Goal: Task Accomplishment & Management: Use online tool/utility

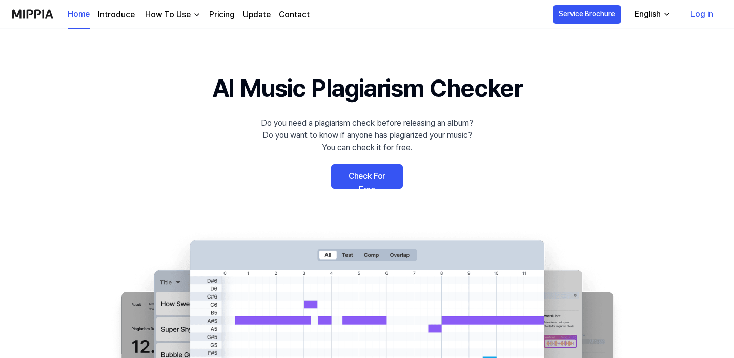
click at [361, 178] on link "Check For Free" at bounding box center [367, 176] width 72 height 25
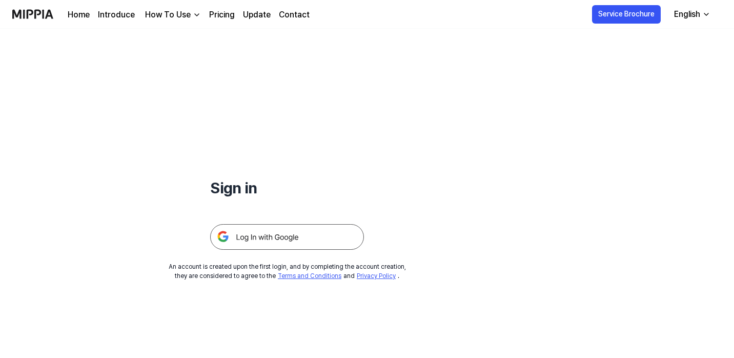
click at [240, 245] on img at bounding box center [287, 237] width 154 height 26
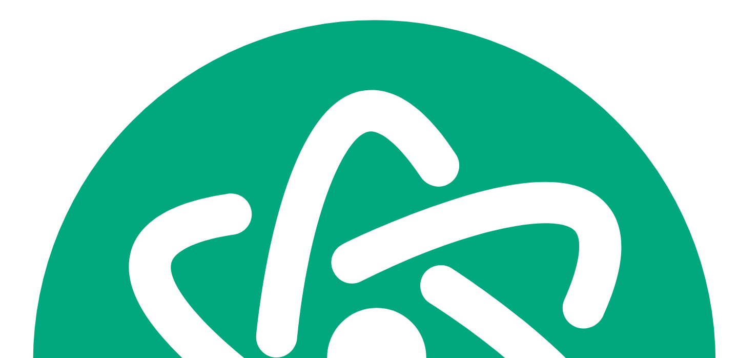
scroll to position [277, 0]
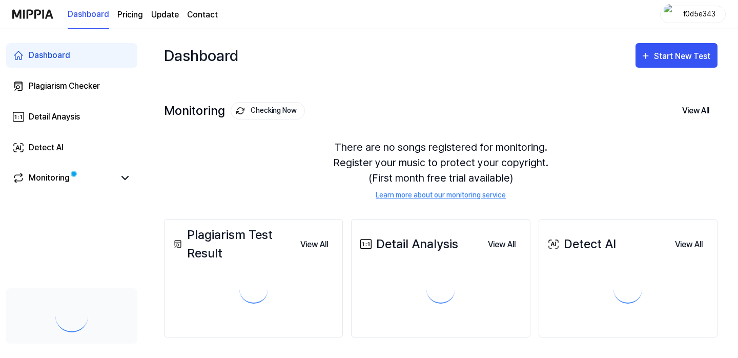
scroll to position [277, 0]
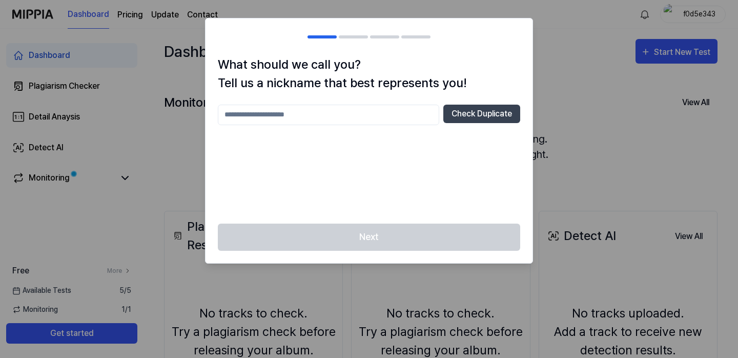
click at [399, 112] on input "text" at bounding box center [328, 115] width 221 height 21
type input "*****"
click at [480, 110] on button "Check Duplicate" at bounding box center [481, 114] width 77 height 18
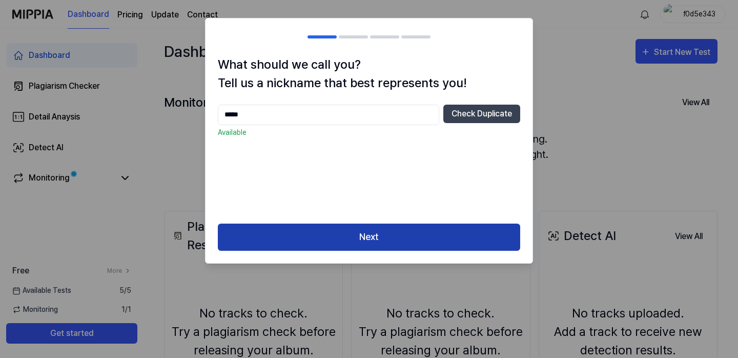
click at [422, 238] on button "Next" at bounding box center [369, 236] width 302 height 27
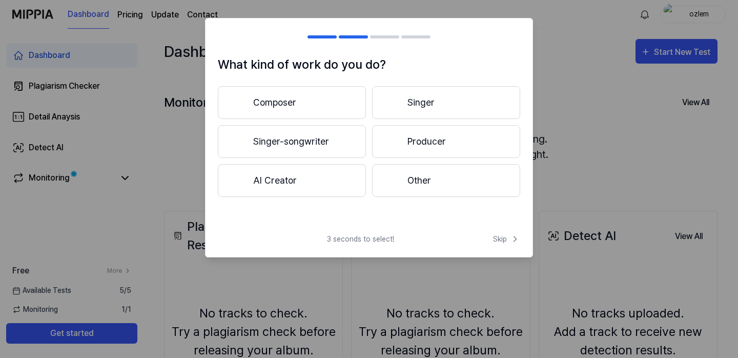
click at [299, 110] on button "Composer" at bounding box center [292, 102] width 148 height 33
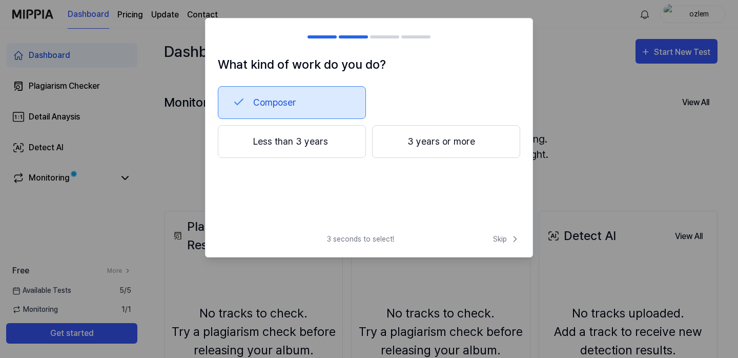
click at [306, 91] on button "Composer" at bounding box center [292, 102] width 148 height 33
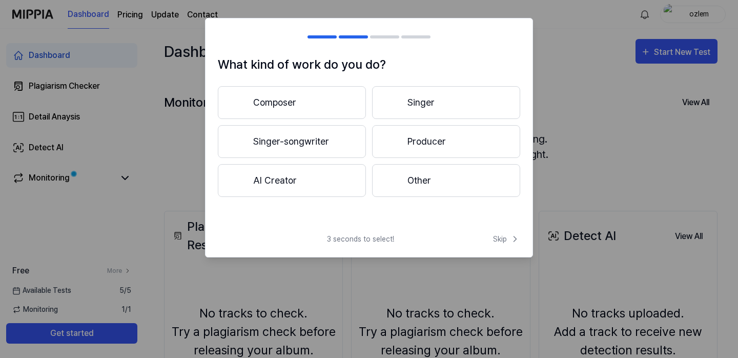
click at [339, 144] on button "Singer-songwriter" at bounding box center [292, 141] width 148 height 33
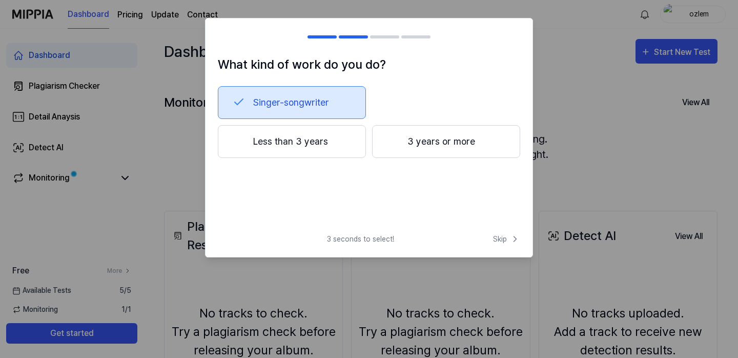
click at [342, 150] on button "Less than 3 years" at bounding box center [292, 141] width 148 height 33
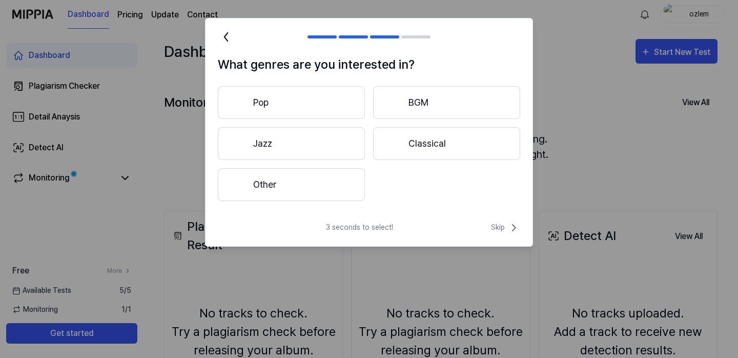
click at [335, 189] on button "Other" at bounding box center [291, 184] width 147 height 33
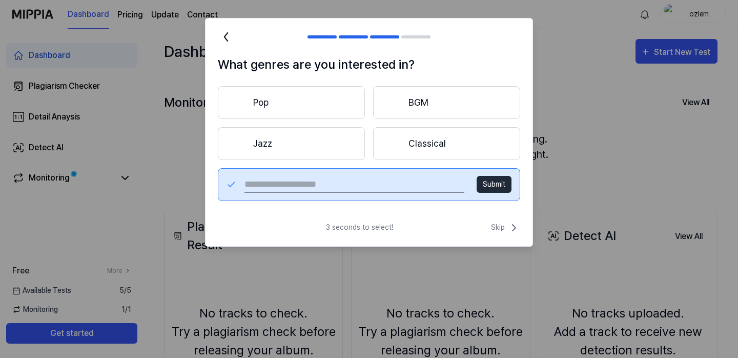
click at [409, 190] on input "text" at bounding box center [355, 184] width 220 height 16
click at [384, 186] on input "text" at bounding box center [355, 184] width 220 height 16
click at [320, 186] on input "text" at bounding box center [355, 184] width 220 height 16
type input "*********"
click at [500, 186] on button "Submit" at bounding box center [494, 184] width 35 height 17
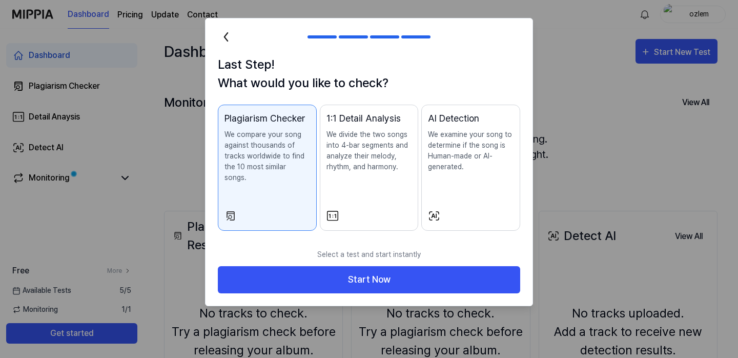
click at [376, 177] on div "1:1 Detail Analysis We divide the two songs into 4-bar segments and analyze the…" at bounding box center [370, 152] width 86 height 82
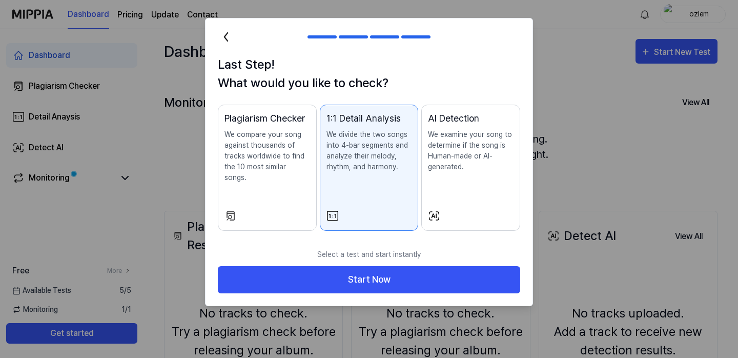
click at [275, 180] on div "Plagiarism Checker We compare your song against thousands of tracks worldwide t…" at bounding box center [268, 157] width 86 height 92
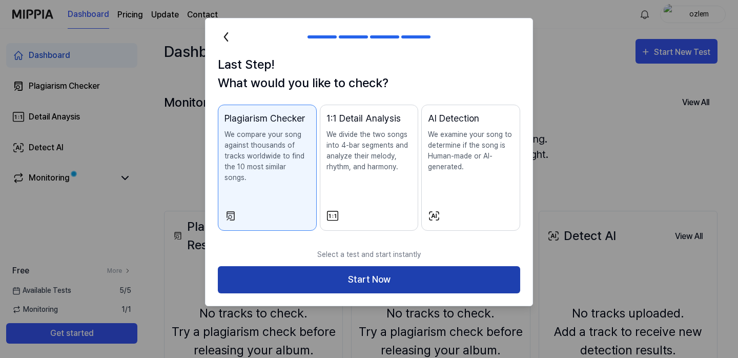
click at [338, 268] on button "Start Now" at bounding box center [369, 279] width 302 height 27
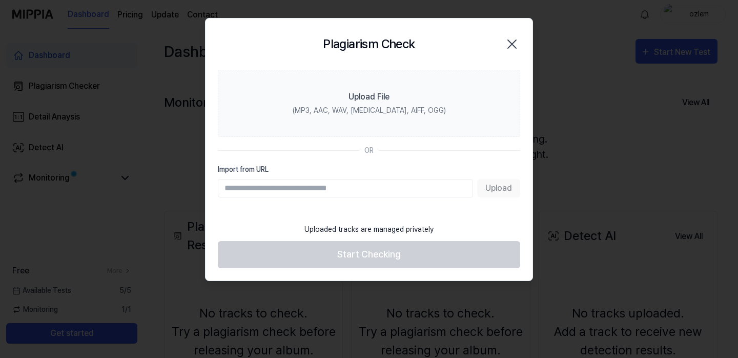
paste input "**********"
type input "**********"
click at [497, 189] on button "Upload" at bounding box center [498, 188] width 43 height 18
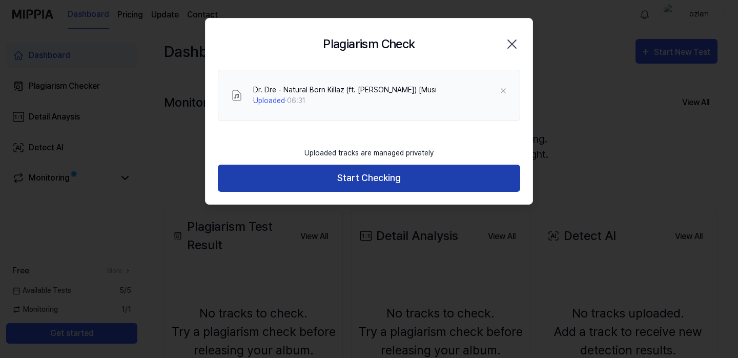
click at [461, 177] on button "Start Checking" at bounding box center [369, 178] width 302 height 27
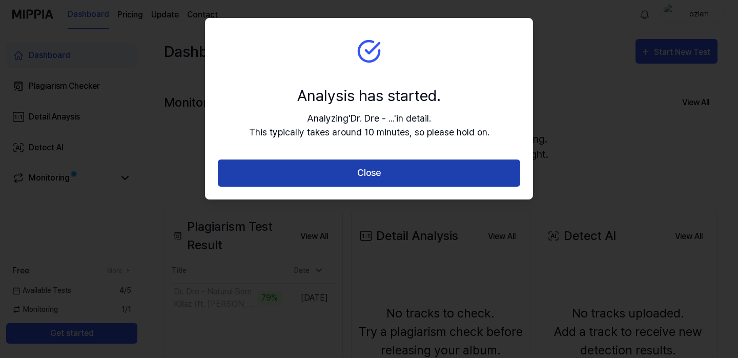
click at [411, 176] on button "Close" at bounding box center [369, 172] width 302 height 27
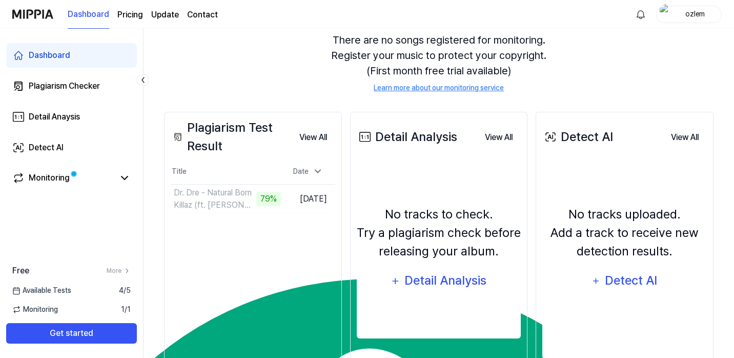
scroll to position [101, 0]
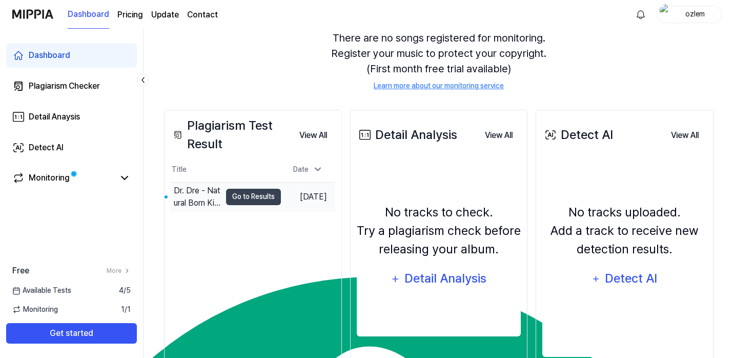
click at [281, 195] on td "[DATE]" at bounding box center [308, 196] width 54 height 29
click at [259, 196] on button "Go to Results" at bounding box center [253, 197] width 55 height 16
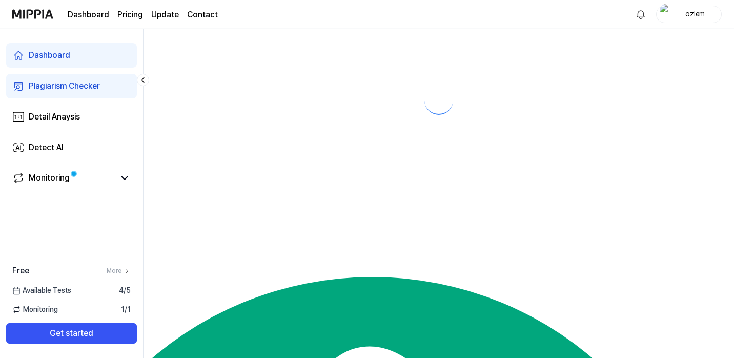
scroll to position [0, 0]
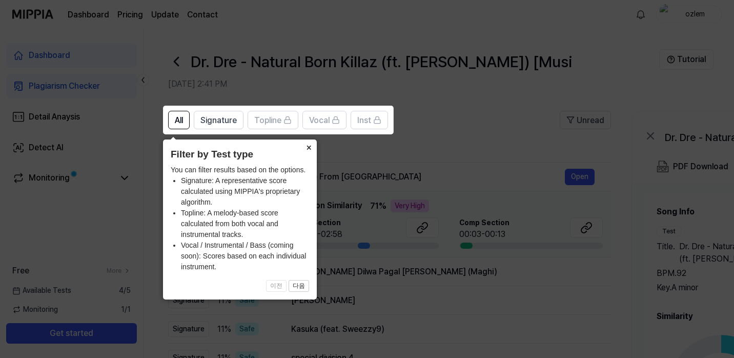
click at [307, 148] on button "×" at bounding box center [308, 146] width 16 height 14
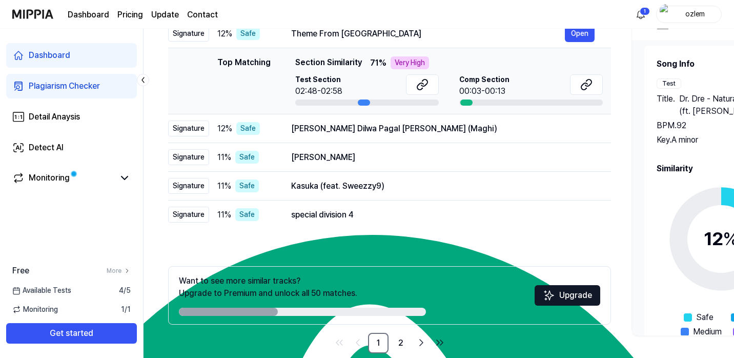
click at [410, 62] on div "Very High" at bounding box center [410, 62] width 38 height 13
click at [333, 74] on div "Top Matching Section Similarity 71 % Very High Test Section 02:48-02:58 Comp Se…" at bounding box center [449, 80] width 308 height 49
click at [401, 345] on link "2" at bounding box center [401, 343] width 21 height 21
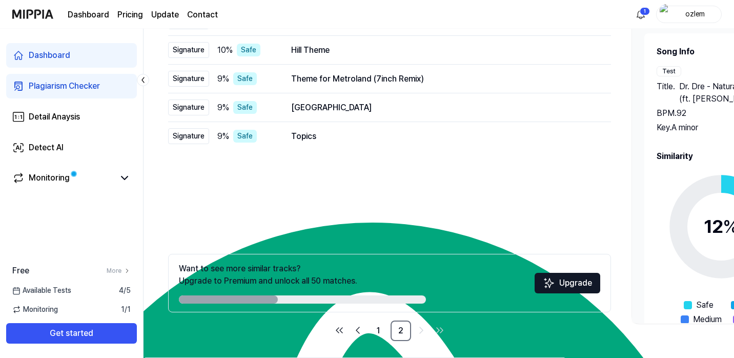
scroll to position [158, 0]
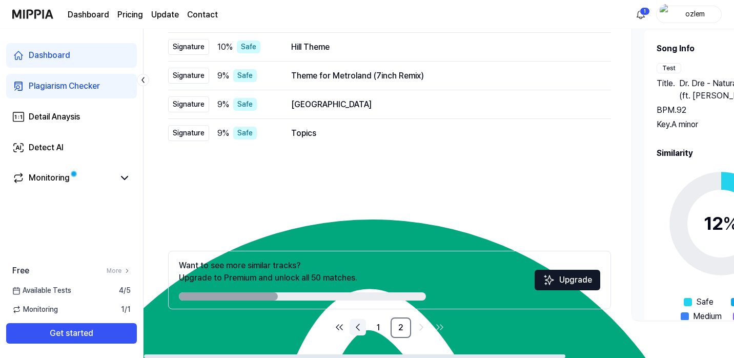
click at [355, 329] on icon "Go to previous page" at bounding box center [358, 327] width 12 height 12
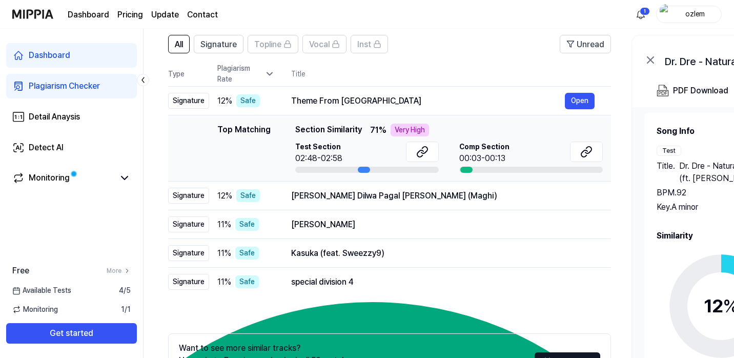
scroll to position [65, 0]
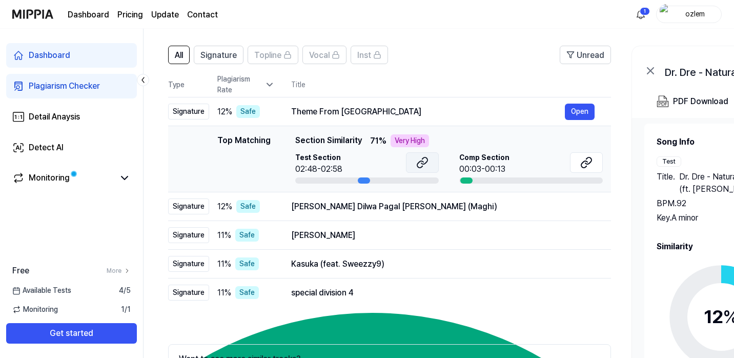
click at [419, 162] on icon at bounding box center [420, 164] width 6 height 7
click at [238, 52] on button "Signature" at bounding box center [219, 55] width 50 height 18
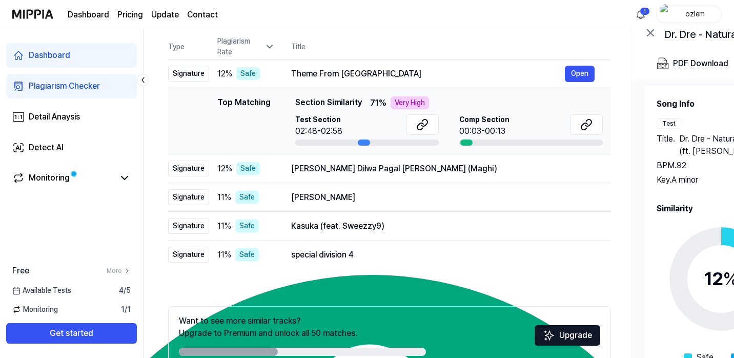
scroll to position [64, 0]
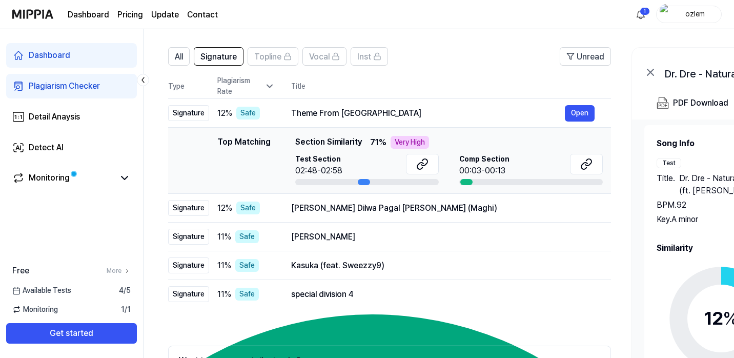
click at [101, 89] on link "Plagiarism Checker" at bounding box center [71, 86] width 131 height 25
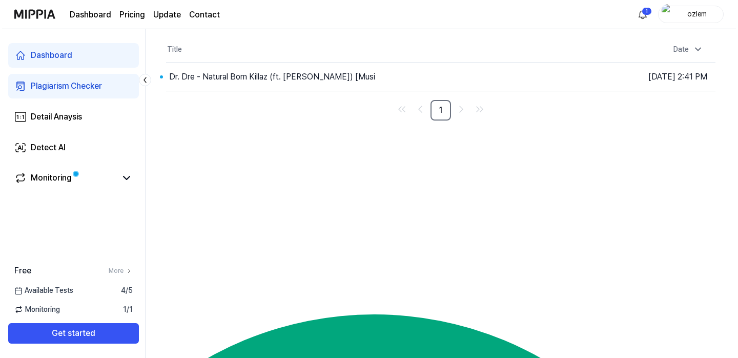
scroll to position [0, 0]
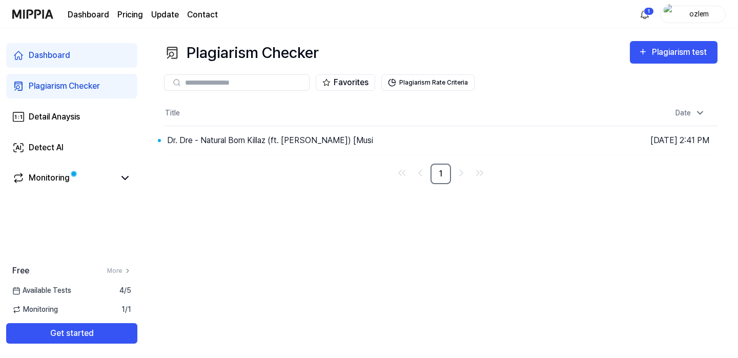
click at [102, 90] on link "Plagiarism Checker" at bounding box center [71, 86] width 131 height 25
click at [643, 55] on icon "button" at bounding box center [643, 52] width 10 height 12
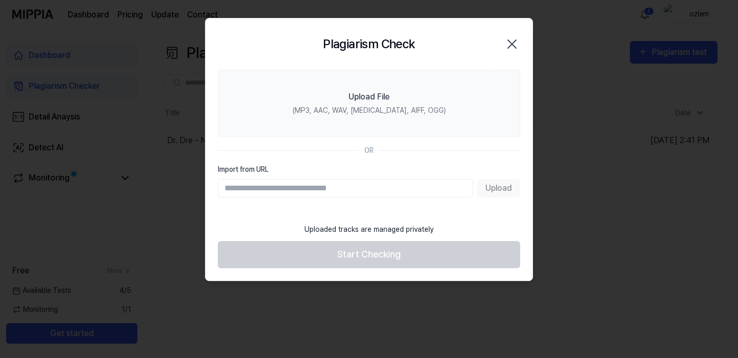
scroll to position [310, 0]
paste input "**********"
type input "**********"
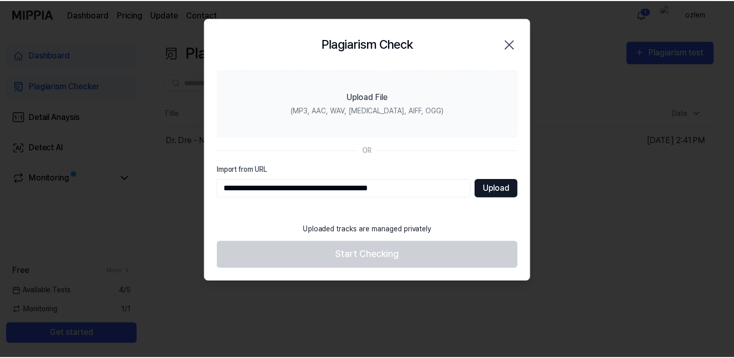
scroll to position [277, 0]
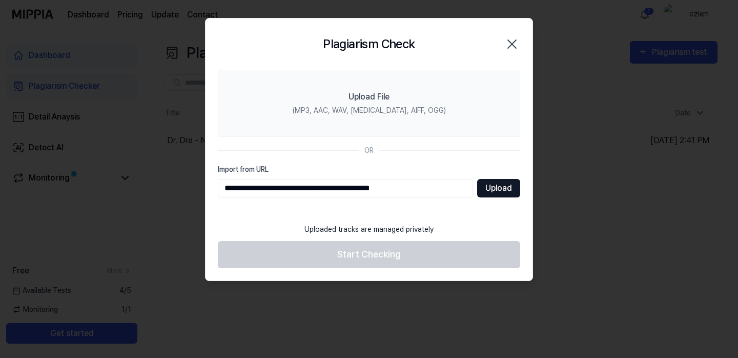
click at [509, 181] on button "Upload" at bounding box center [498, 188] width 43 height 18
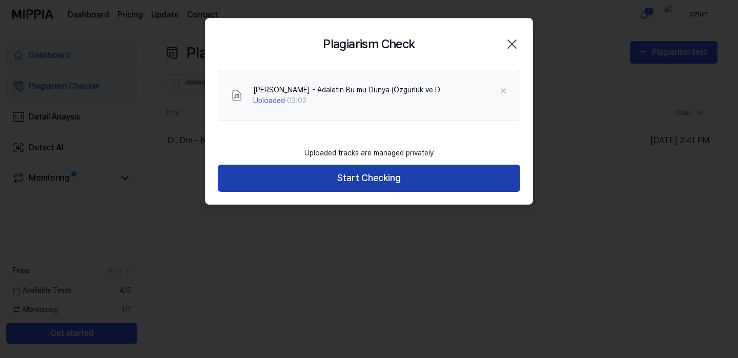
click at [406, 177] on button "Start Checking" at bounding box center [369, 178] width 302 height 27
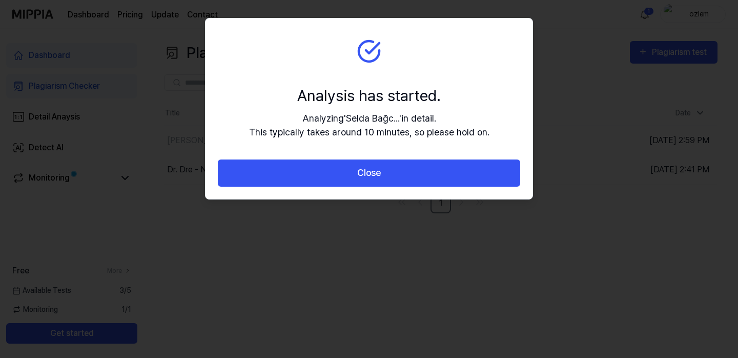
click at [406, 177] on button "Close" at bounding box center [369, 172] width 302 height 27
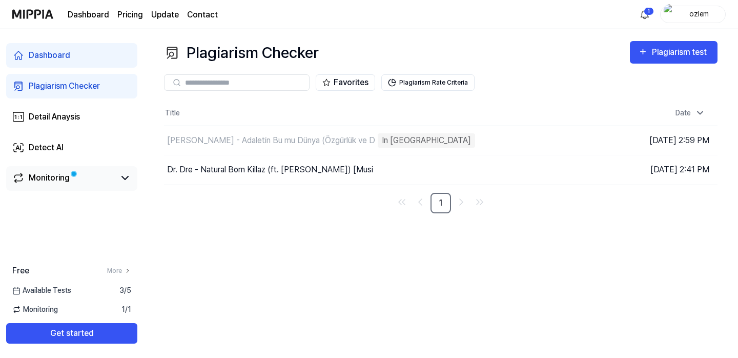
click at [88, 181] on link "Monitoring" at bounding box center [63, 178] width 103 height 12
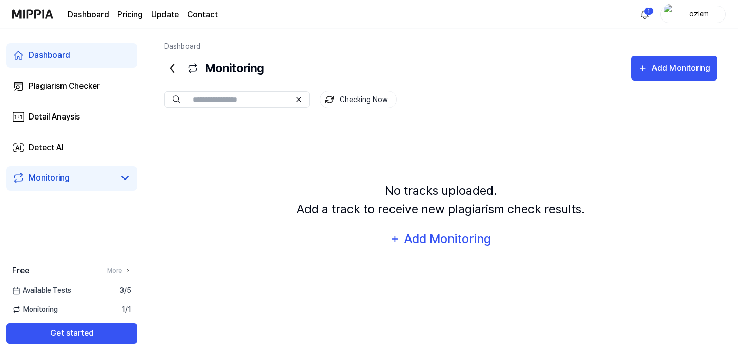
click at [100, 177] on link "Monitoring" at bounding box center [63, 178] width 103 height 12
click at [124, 179] on icon at bounding box center [125, 177] width 6 height 3
click at [96, 180] on link "Monitoring" at bounding box center [63, 178] width 103 height 12
click at [76, 87] on div "Plagiarism Checker" at bounding box center [64, 86] width 71 height 12
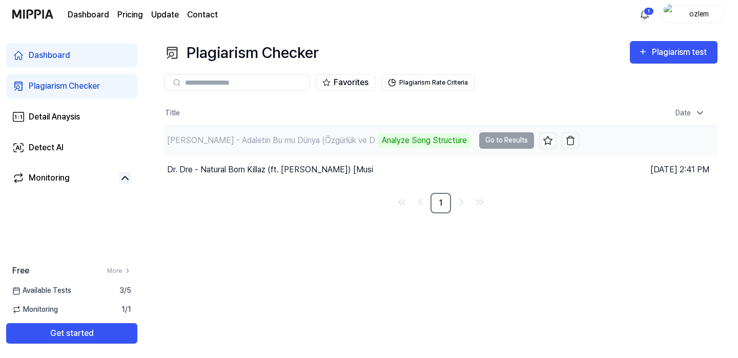
click at [497, 144] on td "[PERSON_NAME] - Adaletin Bu mu Dünya (Özgürlük ve D Analyze Song Structure Go t…" at bounding box center [371, 140] width 415 height 29
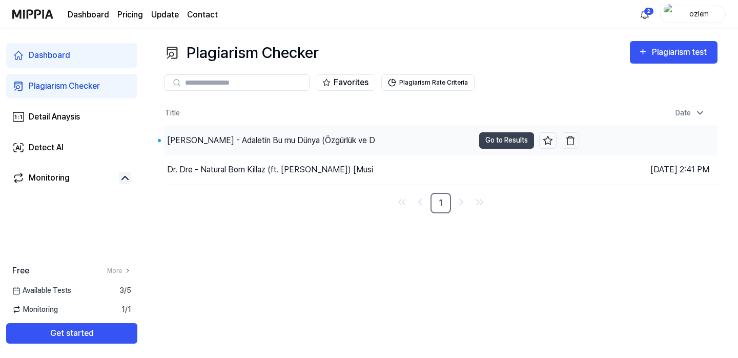
click at [241, 143] on div "[PERSON_NAME] - Adaletin Bu mu Dünya (Özgürlük ve D" at bounding box center [271, 140] width 208 height 12
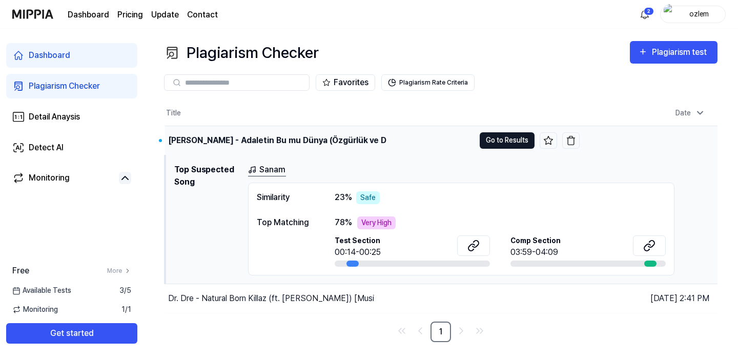
click at [519, 138] on button "Go to Results" at bounding box center [507, 140] width 55 height 16
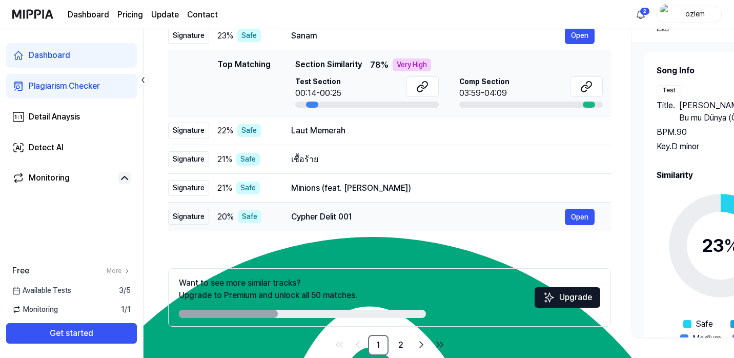
scroll to position [141, 0]
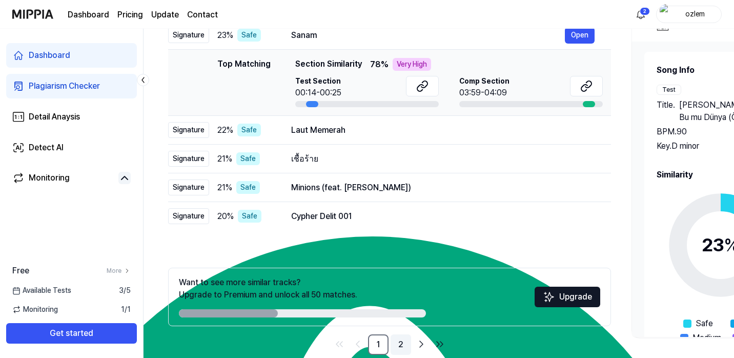
click at [406, 342] on link "2" at bounding box center [401, 344] width 21 height 21
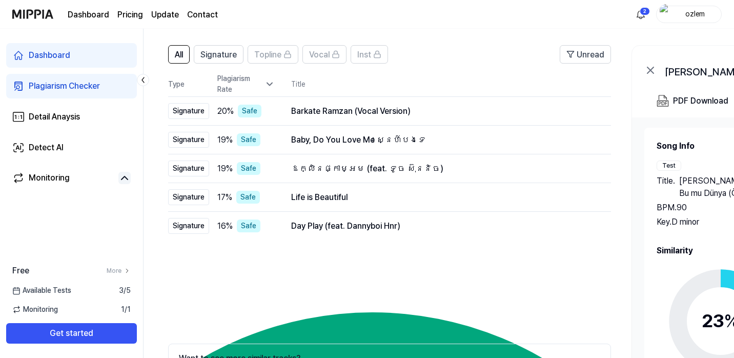
scroll to position [67, 0]
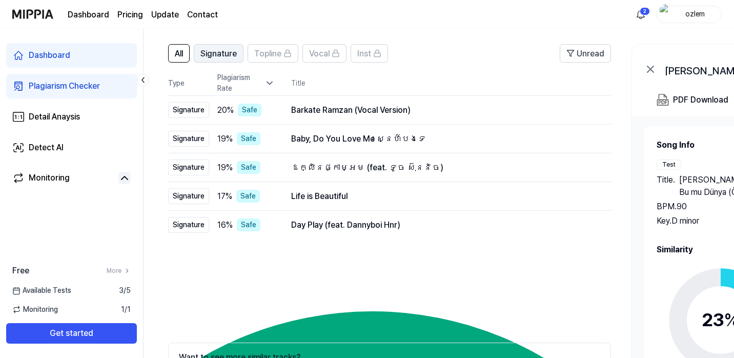
click at [219, 54] on span "Signature" at bounding box center [218, 54] width 36 height 12
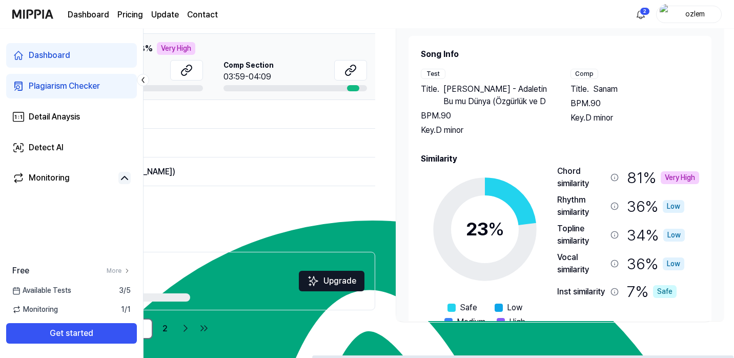
scroll to position [4, 0]
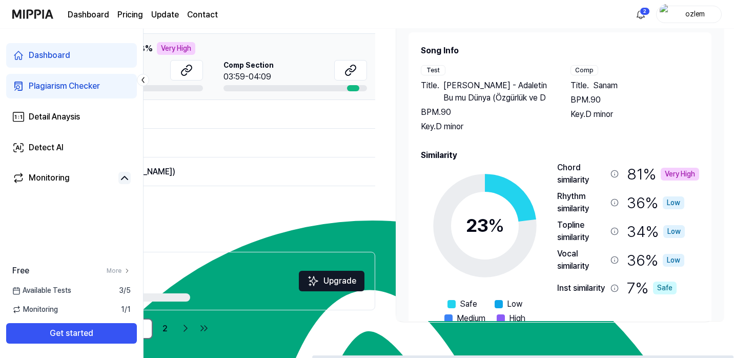
click at [576, 167] on div "Chord similarity" at bounding box center [581, 173] width 49 height 25
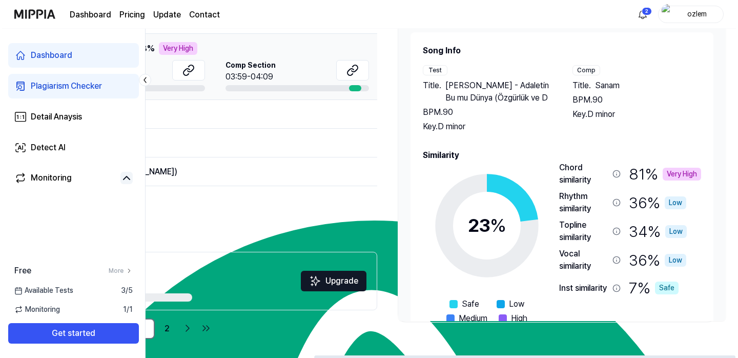
scroll to position [0, 0]
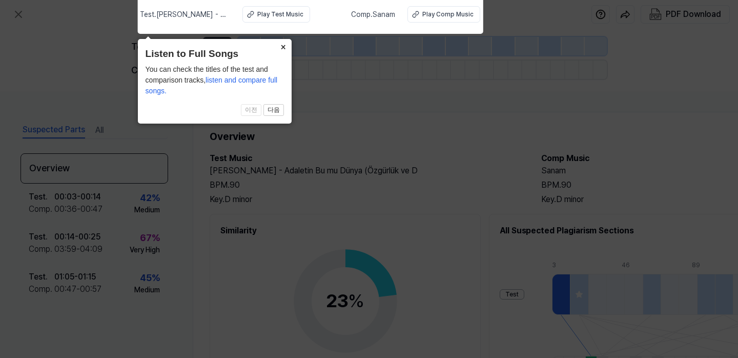
click at [283, 46] on button "×" at bounding box center [283, 46] width 16 height 14
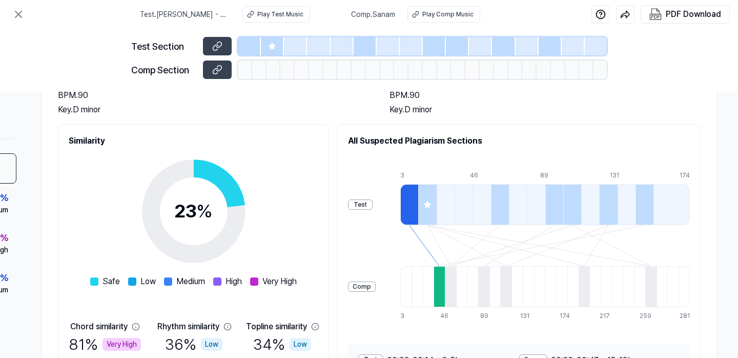
scroll to position [0, 156]
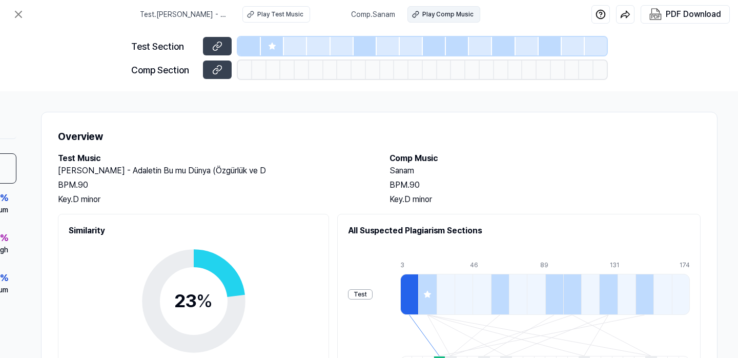
click at [423, 10] on div "Play Comp Music" at bounding box center [447, 14] width 51 height 9
click at [707, 14] on div "PDF Download" at bounding box center [693, 14] width 55 height 13
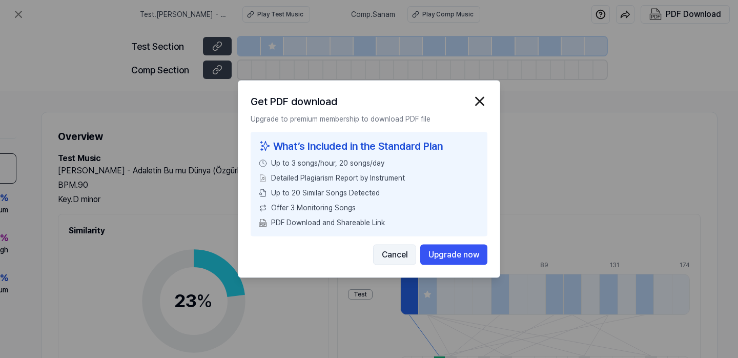
click at [397, 254] on button "Cancel" at bounding box center [394, 255] width 43 height 21
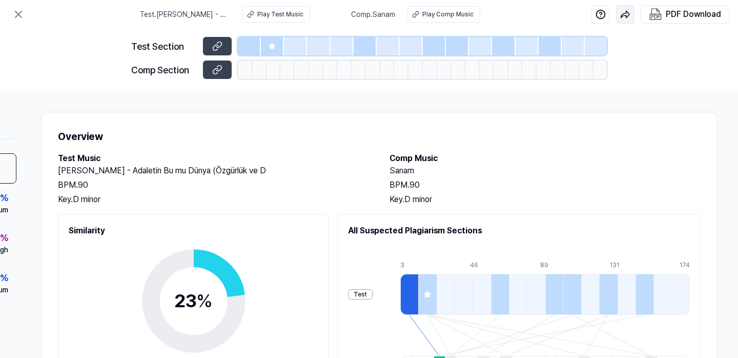
click at [625, 13] on img "button" at bounding box center [625, 14] width 10 height 10
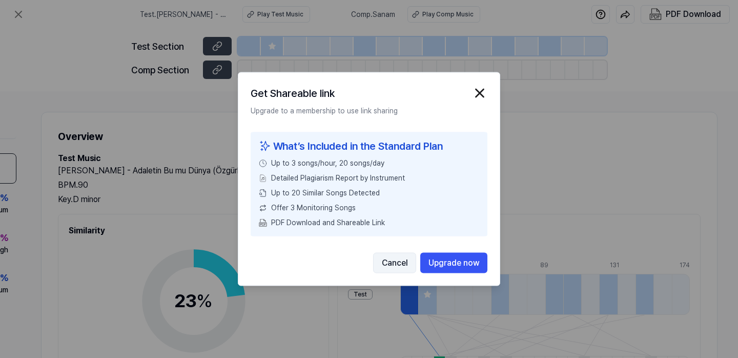
click at [391, 262] on button "Cancel" at bounding box center [394, 263] width 43 height 21
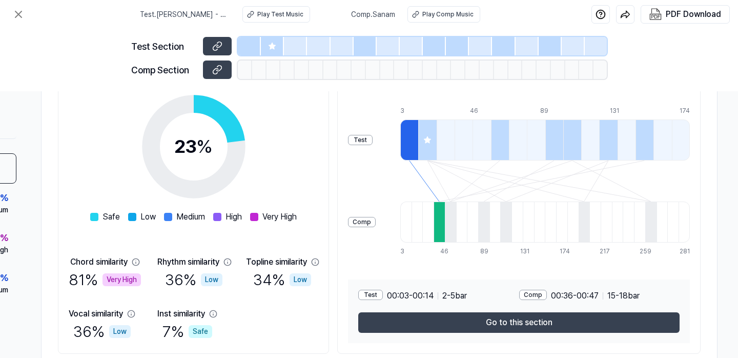
scroll to position [157, 156]
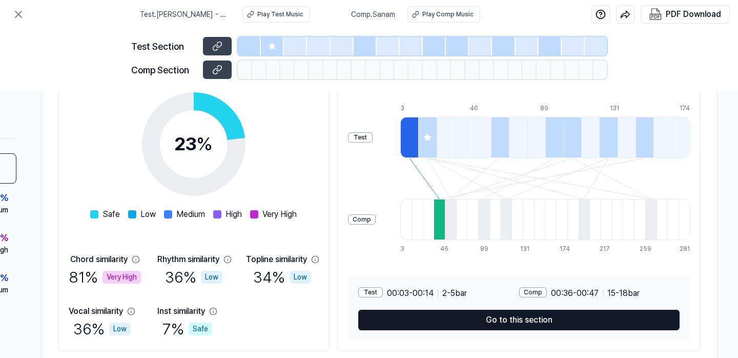
click at [431, 316] on button "Go to this section" at bounding box center [518, 320] width 321 height 21
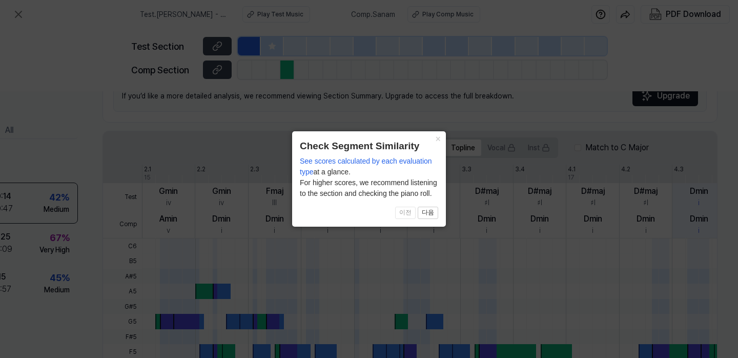
scroll to position [333, 94]
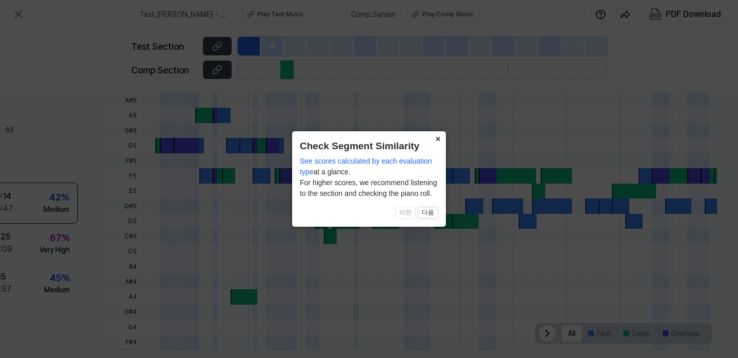
click at [436, 139] on button "×" at bounding box center [438, 138] width 16 height 14
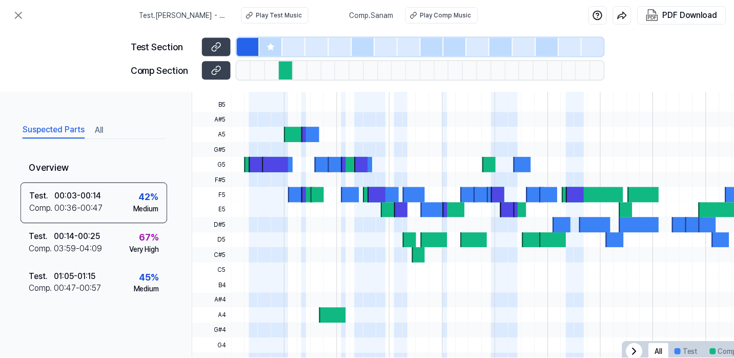
scroll to position [0, 3]
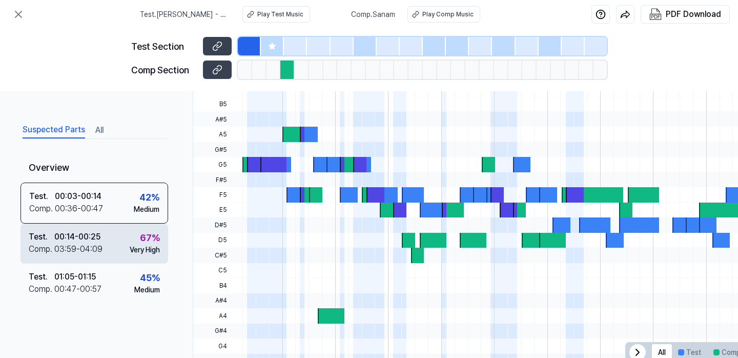
click at [59, 249] on div "03:59 - 04:09" at bounding box center [78, 249] width 48 height 12
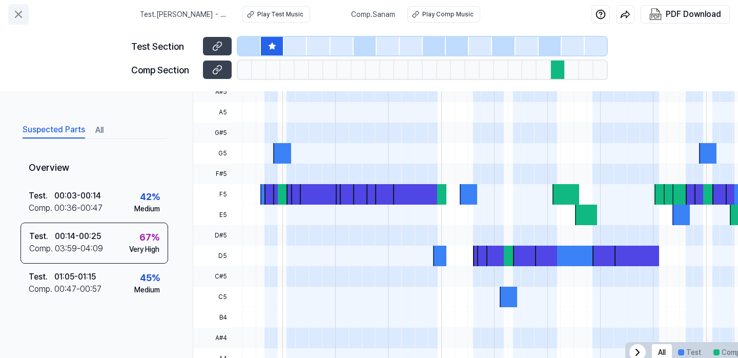
click at [18, 17] on icon at bounding box center [18, 14] width 12 height 12
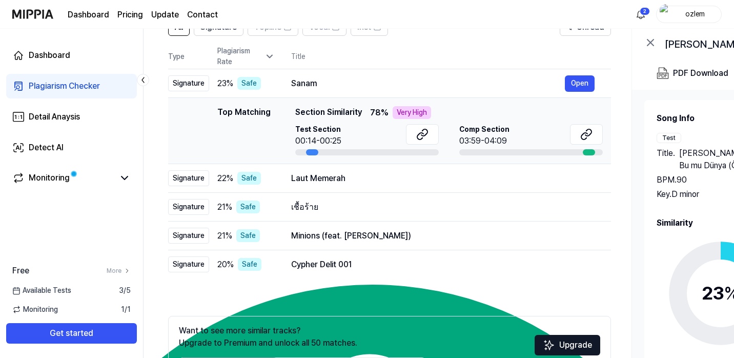
scroll to position [52, 0]
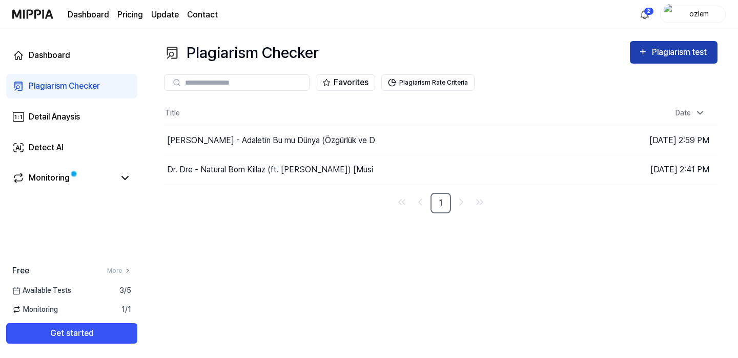
click at [697, 49] on div "Plagiarism test" at bounding box center [680, 52] width 57 height 13
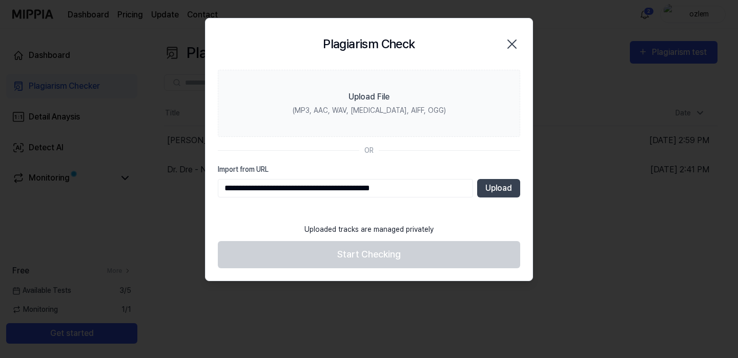
type input "**********"
click at [492, 196] on button "Upload" at bounding box center [498, 188] width 43 height 18
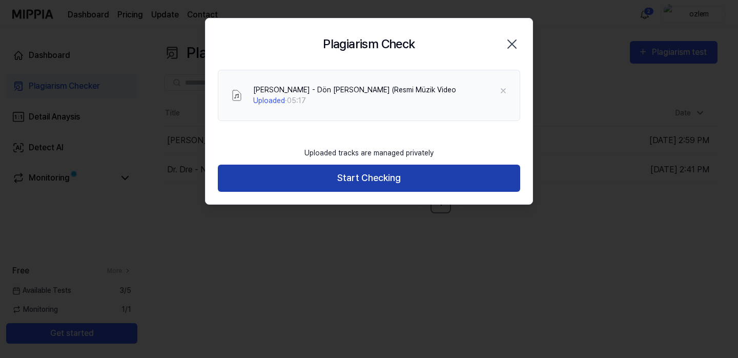
click at [393, 172] on button "Start Checking" at bounding box center [369, 178] width 302 height 27
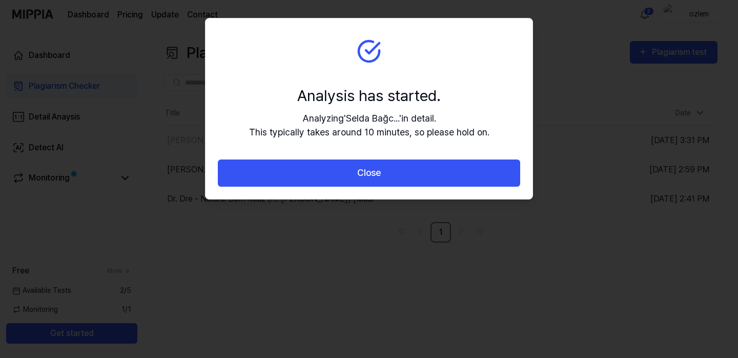
click at [393, 172] on button "Close" at bounding box center [369, 172] width 302 height 27
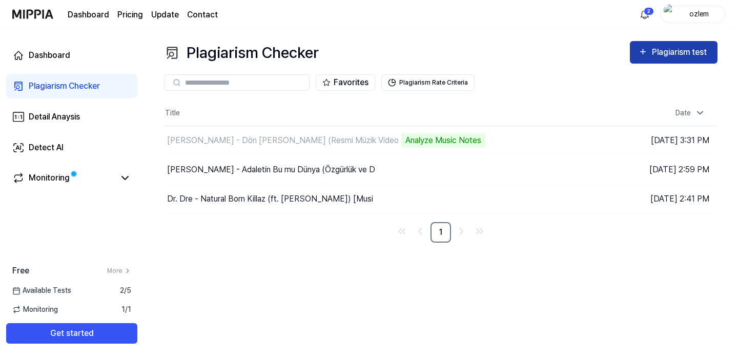
click at [649, 51] on div "Plagiarism test" at bounding box center [673, 52] width 71 height 13
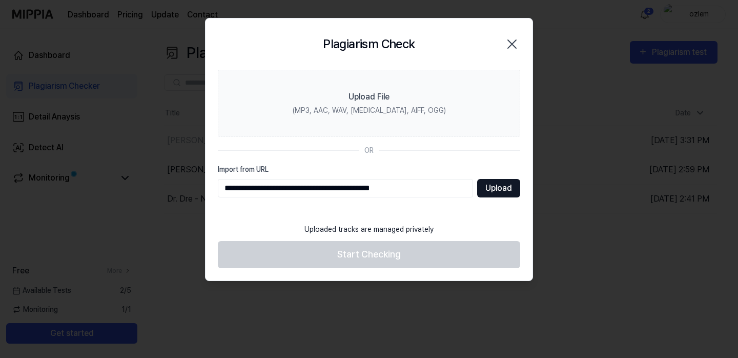
type input "**********"
click at [500, 187] on button "Upload" at bounding box center [498, 188] width 43 height 18
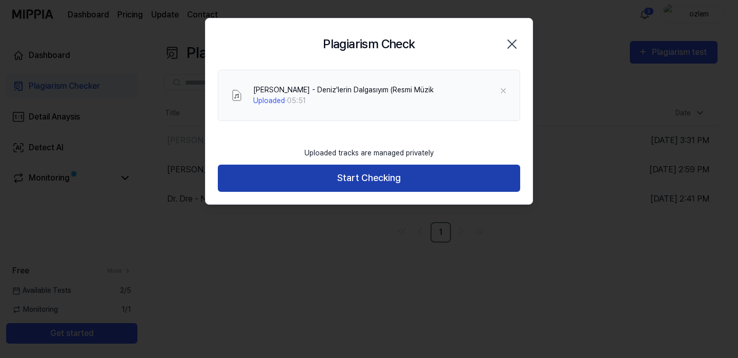
click at [375, 174] on button "Start Checking" at bounding box center [369, 178] width 302 height 27
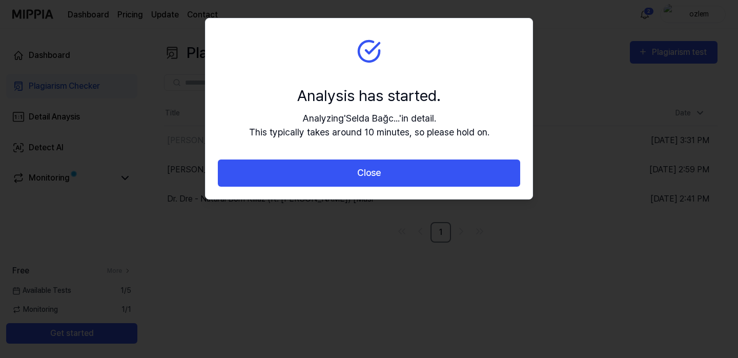
click at [375, 174] on button "Close" at bounding box center [369, 172] width 302 height 27
